Goal: Communication & Community: Answer question/provide support

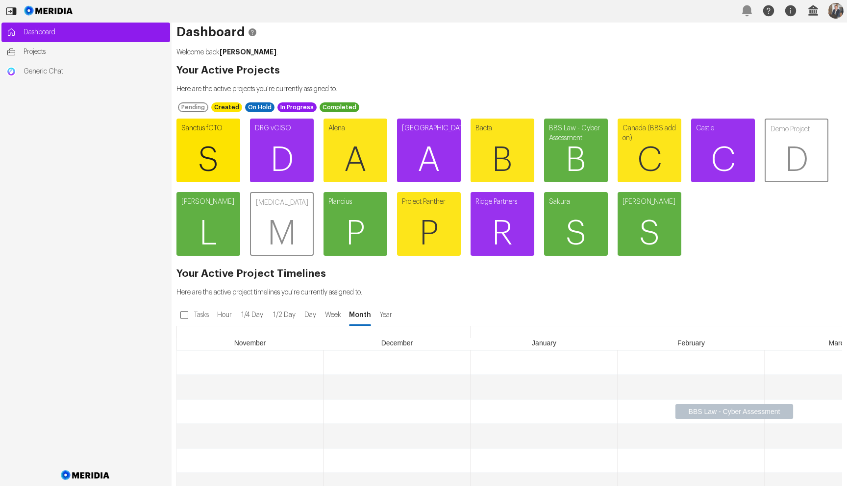
click at [212, 140] on span "S" at bounding box center [209, 160] width 64 height 59
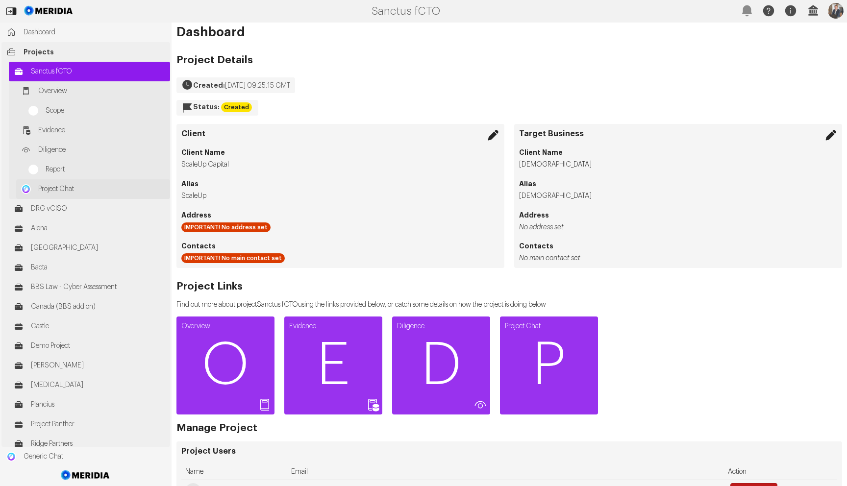
click at [107, 189] on span "Project Chat" at bounding box center [101, 189] width 127 height 10
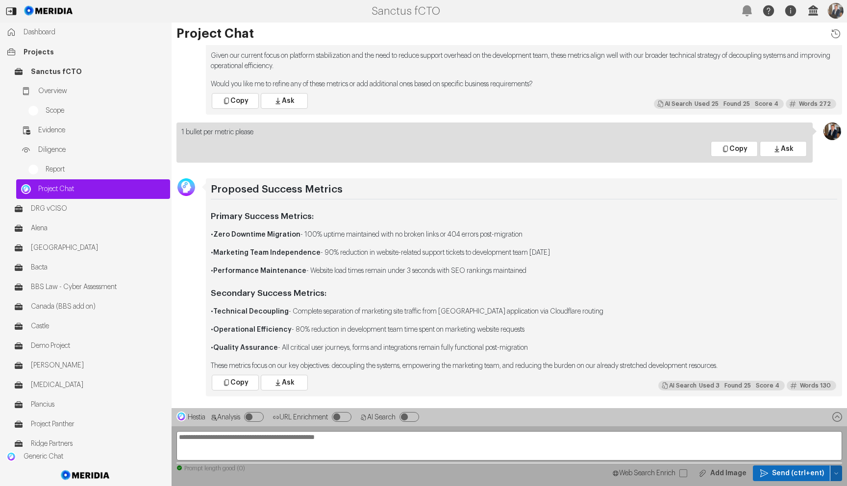
click at [838, 476] on icon "button" at bounding box center [837, 474] width 6 height 6
click at [775, 394] on div "Clear Chat Sesssion" at bounding box center [790, 389] width 92 height 16
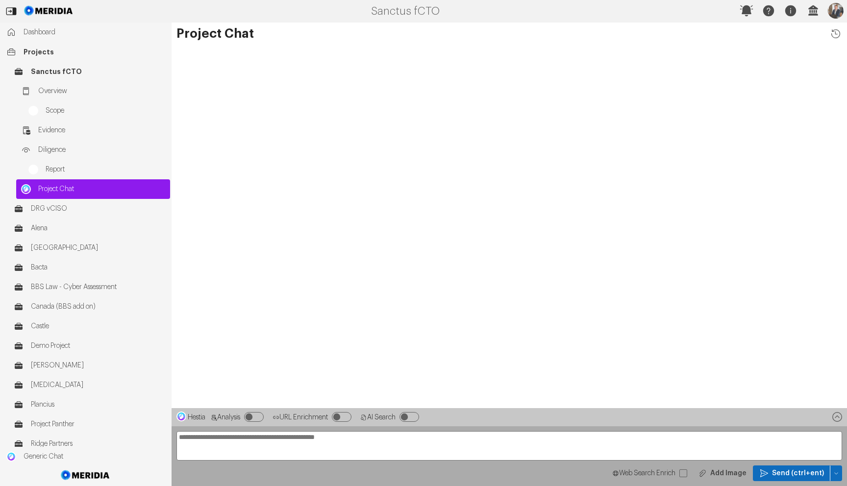
click at [216, 436] on textarea at bounding box center [510, 445] width 666 height 29
paste textarea "**********"
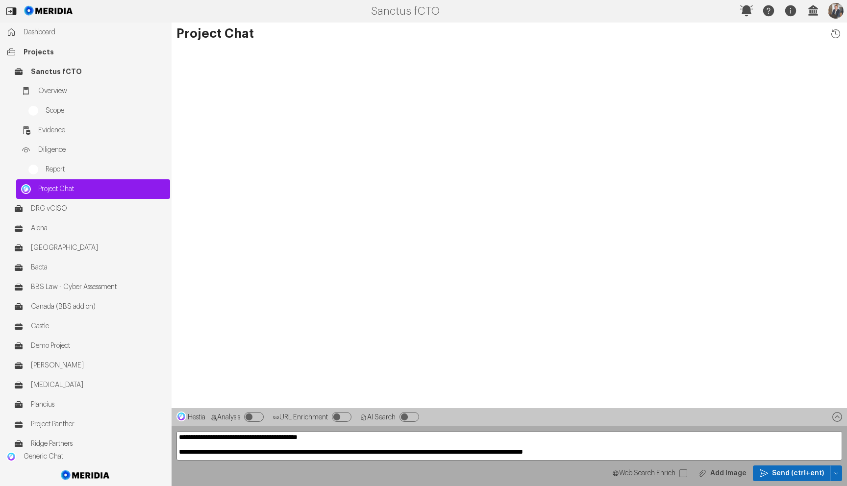
scroll to position [0, 0]
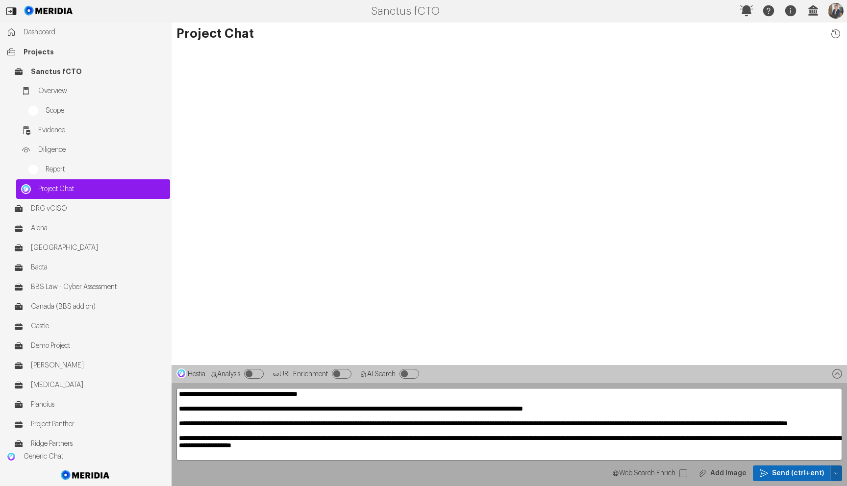
type textarea "**********"
click at [835, 475] on icon "button" at bounding box center [837, 474] width 6 height 6
click at [781, 454] on span "Temp Prompt Document + 0" at bounding box center [796, 456] width 75 height 10
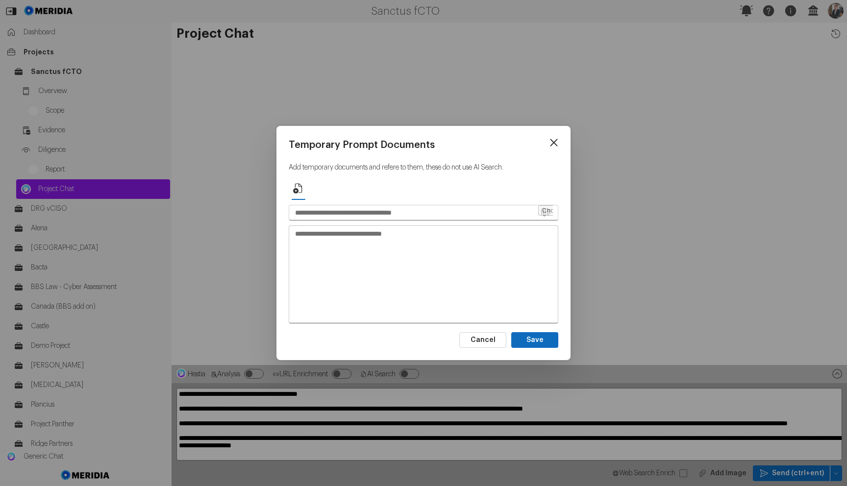
type button "0"
click at [341, 209] on input "text" at bounding box center [413, 212] width 248 height 15
type input "********"
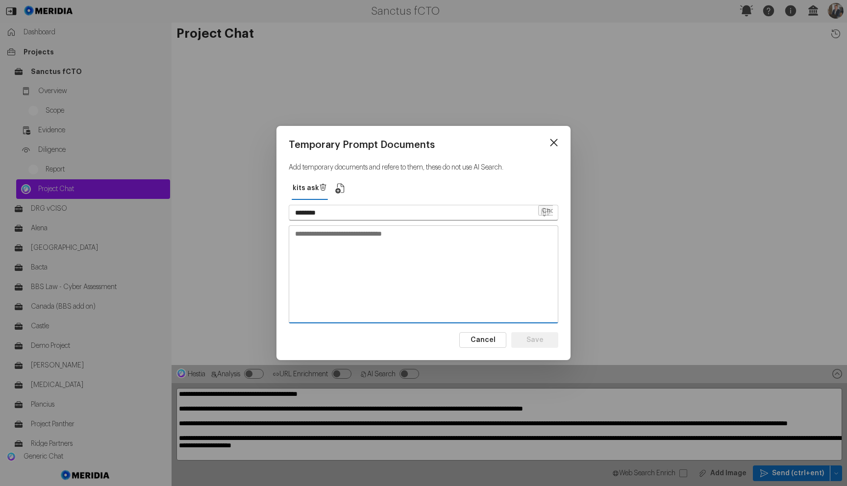
click at [356, 229] on textarea at bounding box center [423, 274] width 269 height 96
paste textarea "**********"
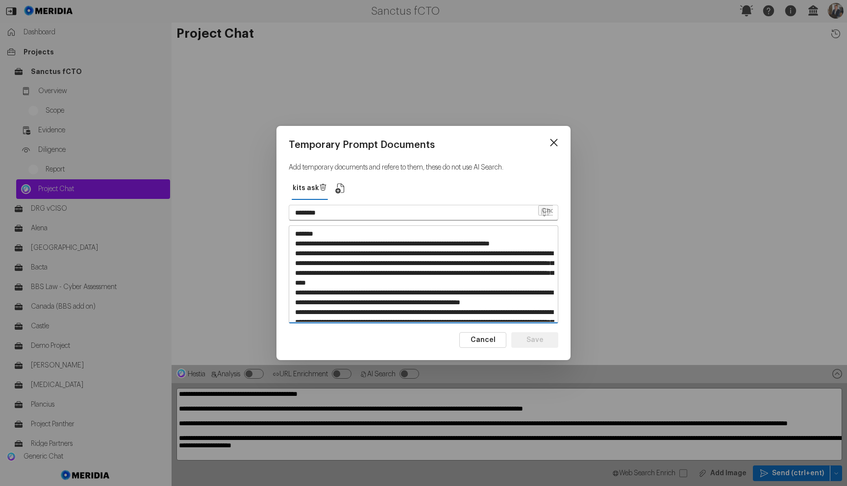
scroll to position [52, 0]
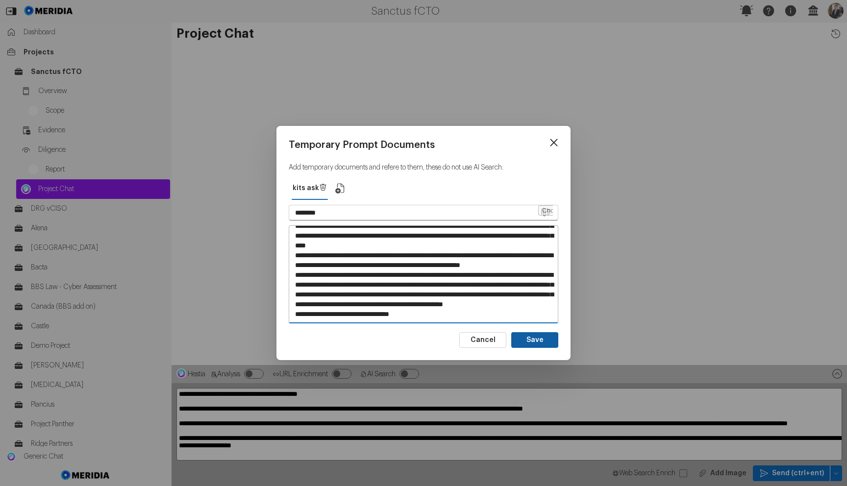
type textarea "**********"
click at [547, 343] on button "Save" at bounding box center [534, 340] width 47 height 16
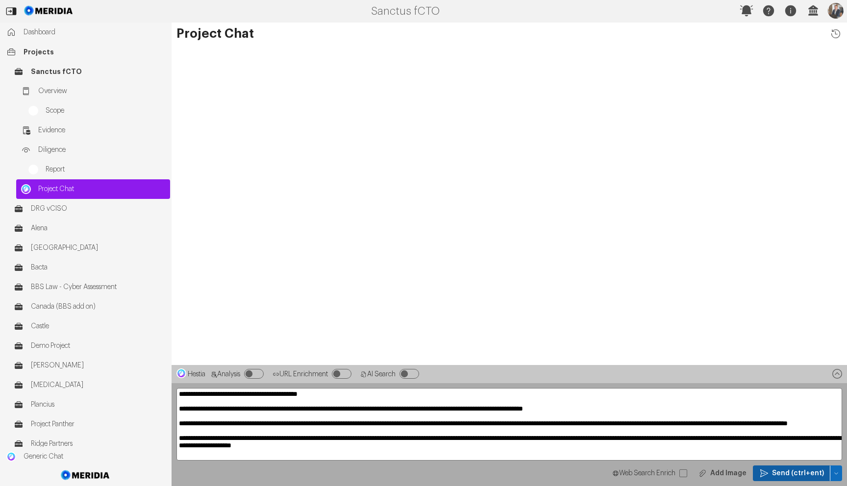
click at [777, 469] on span "Send (ctrl+ent)" at bounding box center [798, 474] width 52 height 10
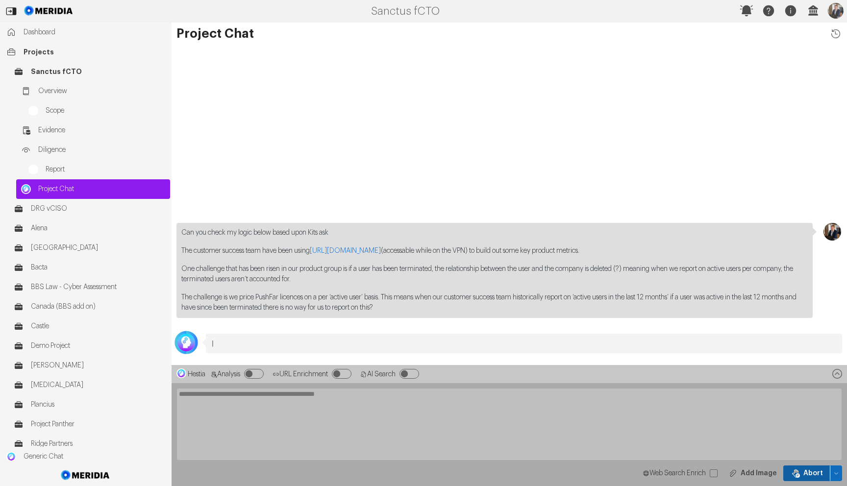
scroll to position [0, 0]
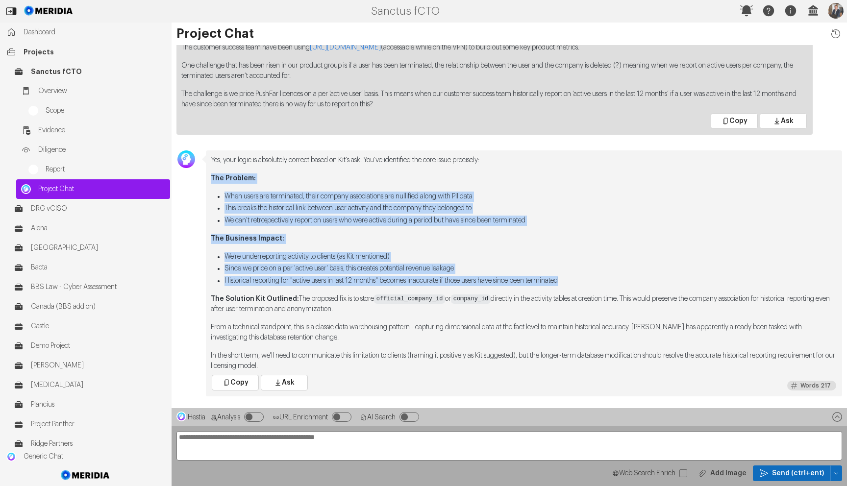
drag, startPoint x: 594, startPoint y: 284, endPoint x: 204, endPoint y: 176, distance: 404.6
click at [204, 176] on div "Yes, your logic is absolutely correct based on Kit's ask. You've identified the…" at bounding box center [510, 274] width 676 height 246
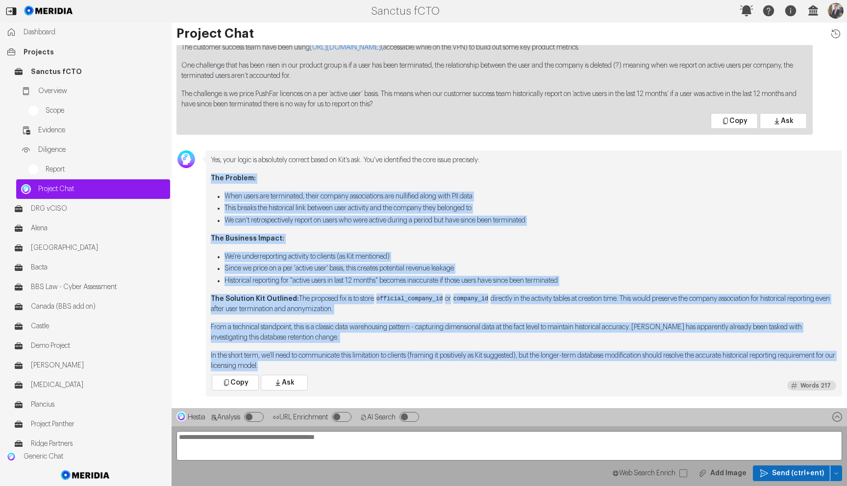
drag, startPoint x: 331, startPoint y: 364, endPoint x: 211, endPoint y: 176, distance: 222.9
click at [211, 176] on div "Yes, your logic is absolutely correct based on Kit's ask. You've identified the…" at bounding box center [524, 263] width 627 height 216
copy div "The Problem: When users are terminated, their company associations are nullifie…"
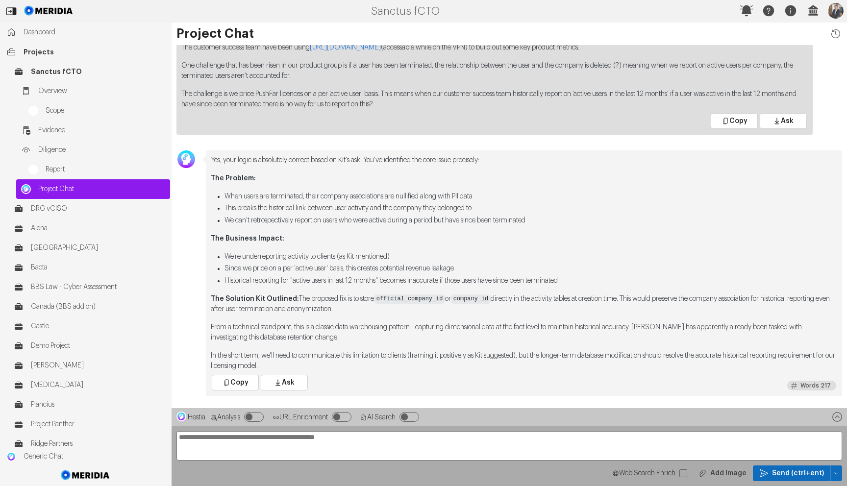
click at [486, 191] on div "Yes, your logic is absolutely correct based on Kit's ask. You've identified the…" at bounding box center [524, 263] width 627 height 216
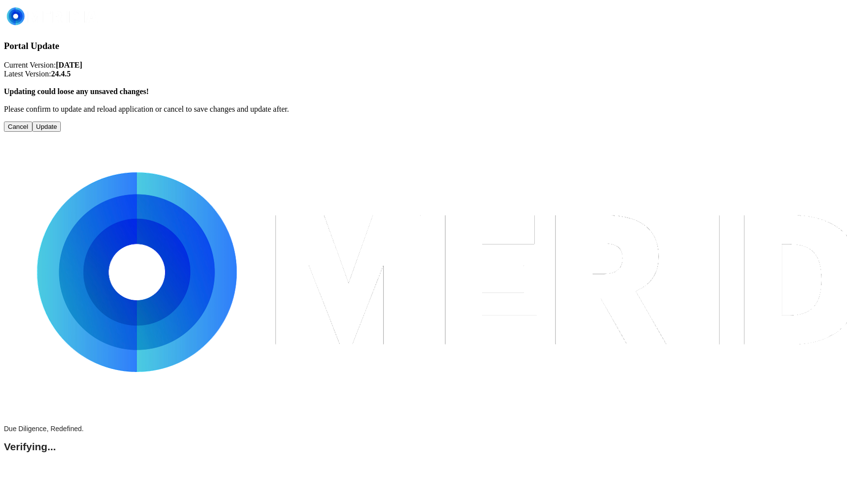
click at [61, 122] on button "Update" at bounding box center [46, 127] width 29 height 10
